Goal: Feedback & Contribution: Contribute content

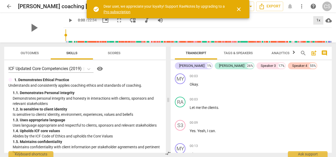
click at [316, 21] on div "1x" at bounding box center [319, 20] width 10 height 8
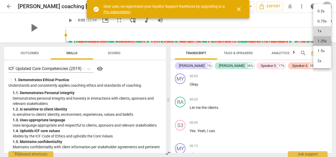
click at [320, 44] on li "1.25x" at bounding box center [323, 41] width 18 height 10
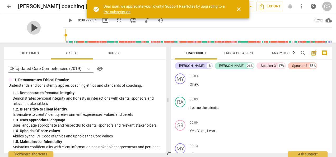
click at [29, 27] on span "play_arrow" at bounding box center [34, 28] width 14 height 14
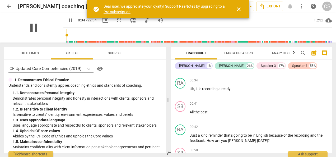
scroll to position [150, 0]
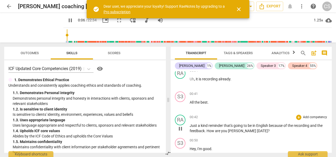
click at [195, 123] on p "Just a kind reminder that's going to be in English because of the recording and…" at bounding box center [259, 128] width 138 height 11
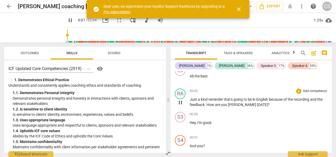
scroll to position [177, 0]
click at [192, 143] on span "And" at bounding box center [193, 145] width 7 height 4
click at [183, 145] on span "pause" at bounding box center [180, 148] width 6 height 6
click at [179, 145] on span "play_arrow" at bounding box center [180, 148] width 6 height 6
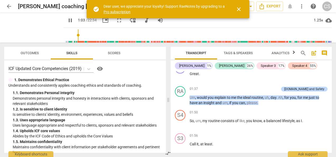
scroll to position [341, 0]
click at [320, 20] on div "1.25x" at bounding box center [319, 20] width 10 height 8
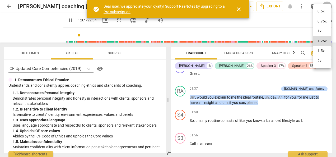
click at [324, 51] on li "1.5x" at bounding box center [323, 51] width 18 height 10
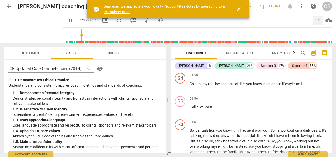
scroll to position [379, 0]
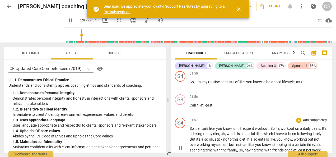
click at [191, 126] on p "So it entails like , you know , um , frequent workout . So it's workout on a da…" at bounding box center [259, 147] width 138 height 43
click at [185, 128] on div "play_arrow pause" at bounding box center [182, 147] width 13 height 39
click at [184, 128] on div "play_arrow pause" at bounding box center [182, 147] width 13 height 39
click at [190, 126] on span "So" at bounding box center [192, 128] width 5 height 4
click at [191, 0] on body "arrow_back [PERSON_NAME] coaching [PERSON_NAME] edit star Assessment auto_fix_h…" at bounding box center [168, 0] width 336 height 0
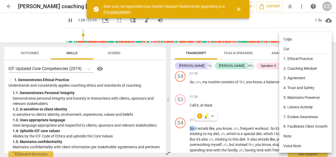
click at [181, 141] on div at bounding box center [168, 78] width 336 height 157
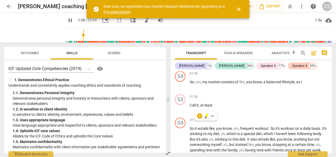
click at [178, 118] on div "S4" at bounding box center [180, 123] width 11 height 11
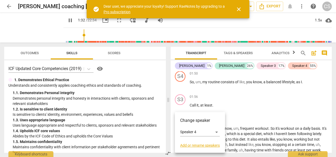
click at [176, 106] on div at bounding box center [168, 78] width 336 height 157
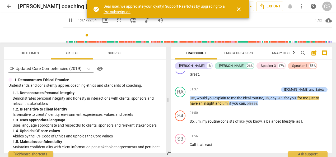
scroll to position [339, 0]
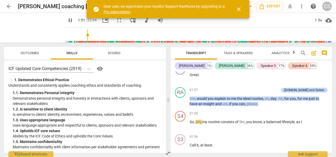
click at [181, 111] on div "S4" at bounding box center [180, 116] width 11 height 11
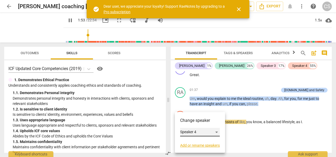
click at [217, 133] on div "Speaker 4" at bounding box center [200, 132] width 40 height 8
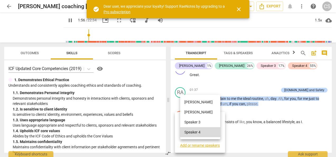
click at [187, 102] on li "[PERSON_NAME]" at bounding box center [200, 102] width 40 height 10
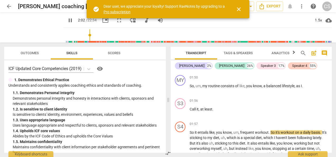
scroll to position [376, 0]
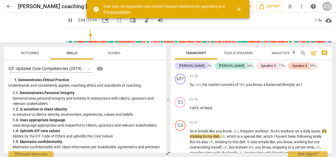
click at [176, 121] on div "S4" at bounding box center [180, 125] width 11 height 11
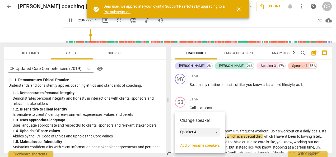
click at [185, 134] on div "Speaker 4" at bounding box center [200, 132] width 40 height 8
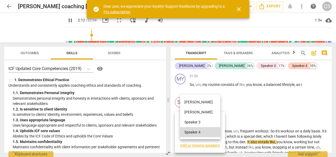
click at [189, 102] on li "[PERSON_NAME]" at bounding box center [200, 102] width 40 height 10
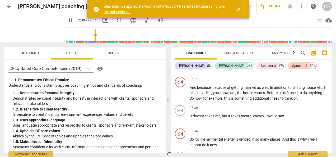
scroll to position [1107, 0]
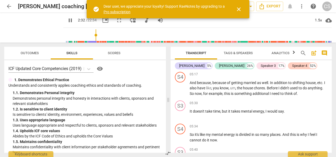
click at [67, 20] on span "pause" at bounding box center [70, 20] width 6 height 6
type input "153"
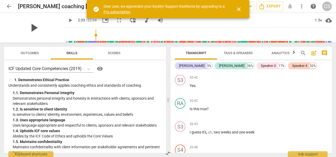
scroll to position [4738, 0]
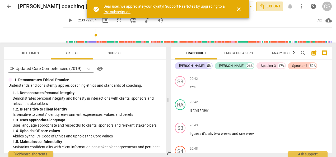
click at [270, 5] on span "Export" at bounding box center [270, 6] width 22 height 6
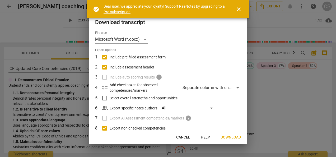
click at [238, 9] on span "close" at bounding box center [239, 9] width 6 height 6
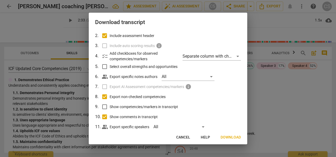
scroll to position [43, 0]
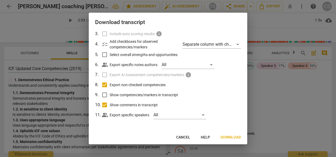
click at [228, 138] on span "Download" at bounding box center [231, 137] width 20 height 5
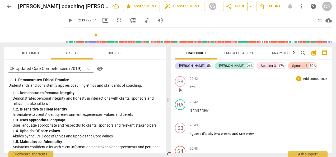
click at [318, 83] on div "20:42 + Add competency keyboard_arrow_right Yes ." at bounding box center [259, 85] width 138 height 19
click at [8, 10] on button "arrow_back" at bounding box center [9, 7] width 10 height 10
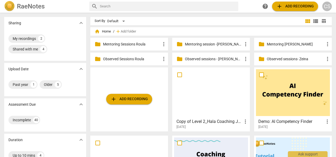
click at [208, 60] on p "Observed sessions - [PERSON_NAME]" at bounding box center [214, 59] width 58 height 6
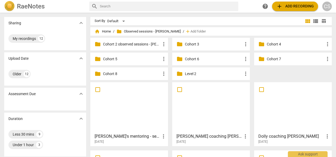
click at [136, 72] on p "Cohort 8" at bounding box center [132, 74] width 58 height 6
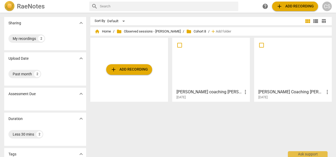
click at [146, 32] on span "folder Observed sessions - [PERSON_NAME]" at bounding box center [149, 31] width 64 height 5
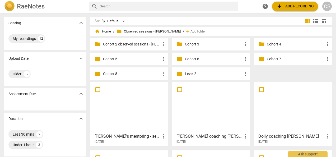
click at [136, 32] on span "folder Observed sessions - [PERSON_NAME]" at bounding box center [149, 31] width 64 height 5
click at [106, 32] on span "home Home" at bounding box center [103, 31] width 16 height 5
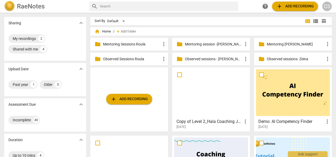
click at [280, 61] on p "Observed sessions- Zeina" at bounding box center [296, 59] width 58 height 6
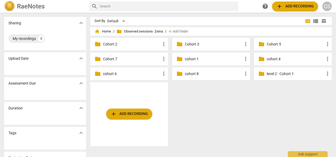
click at [210, 76] on p "cohort 8" at bounding box center [214, 74] width 58 height 6
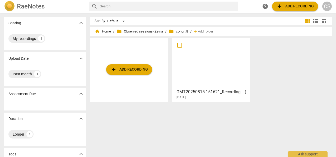
click at [207, 70] on div at bounding box center [211, 63] width 74 height 47
click at [149, 31] on span "folder Observed sessions- Zeina" at bounding box center [140, 31] width 47 height 5
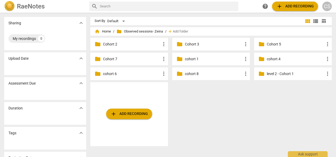
click at [198, 73] on p "cohort 8" at bounding box center [214, 74] width 58 height 6
click at [102, 30] on span "home Home" at bounding box center [103, 31] width 16 height 5
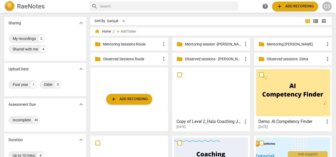
click at [123, 58] on p "Observed Sessions Roula" at bounding box center [132, 59] width 58 height 6
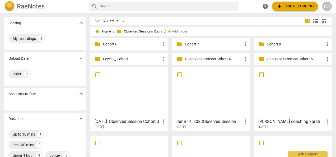
click at [272, 47] on p "Cohort 8" at bounding box center [296, 45] width 58 height 6
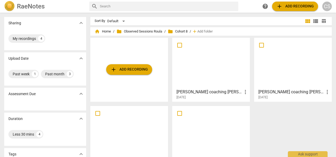
click at [121, 71] on span "add Add recording" at bounding box center [130, 69] width 38 height 6
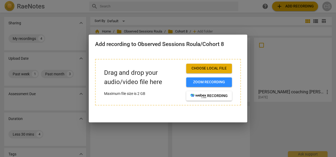
click at [201, 69] on span "Choose local file" at bounding box center [209, 68] width 37 height 5
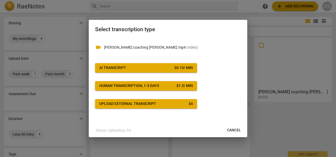
click at [123, 70] on div "AI Transcript" at bounding box center [112, 67] width 27 height 5
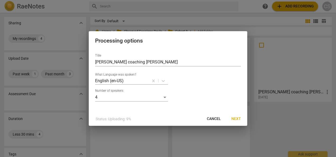
click at [235, 116] on button "Next" at bounding box center [236, 119] width 18 height 10
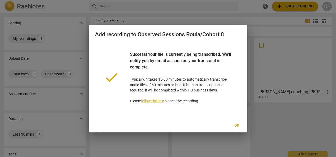
click at [236, 122] on button "Ok" at bounding box center [236, 126] width 17 height 10
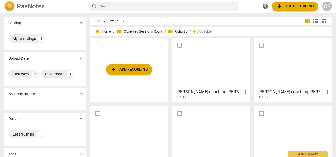
click at [114, 71] on span "add" at bounding box center [114, 69] width 6 height 6
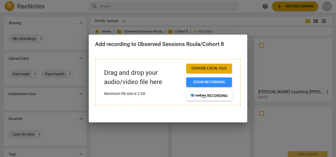
click at [197, 68] on span "Choose local file" at bounding box center [209, 68] width 37 height 5
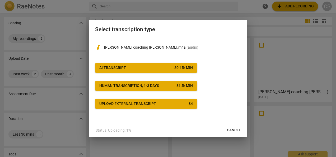
click at [145, 67] on span "AI Transcript $ 0.15 / min" at bounding box center [146, 67] width 94 height 5
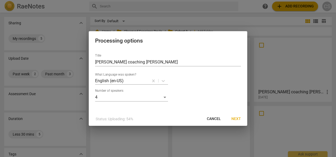
click at [237, 120] on span "Next" at bounding box center [237, 118] width 10 height 5
